Goal: Task Accomplishment & Management: Manage account settings

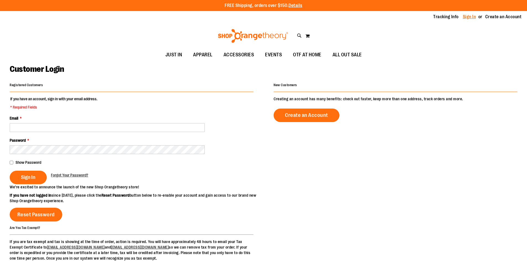
click at [471, 16] on link "Sign In" at bounding box center [469, 17] width 13 height 6
click at [108, 128] on input "Email *" at bounding box center [107, 127] width 195 height 9
type input "*"
click at [46, 126] on input "Email *" at bounding box center [107, 127] width 195 height 9
type input "**********"
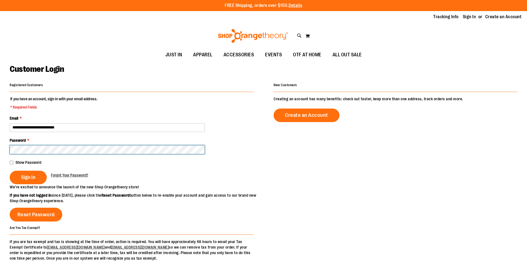
click at [10, 171] on button "Sign In" at bounding box center [28, 178] width 37 height 14
